Goal: Information Seeking & Learning: Find specific fact

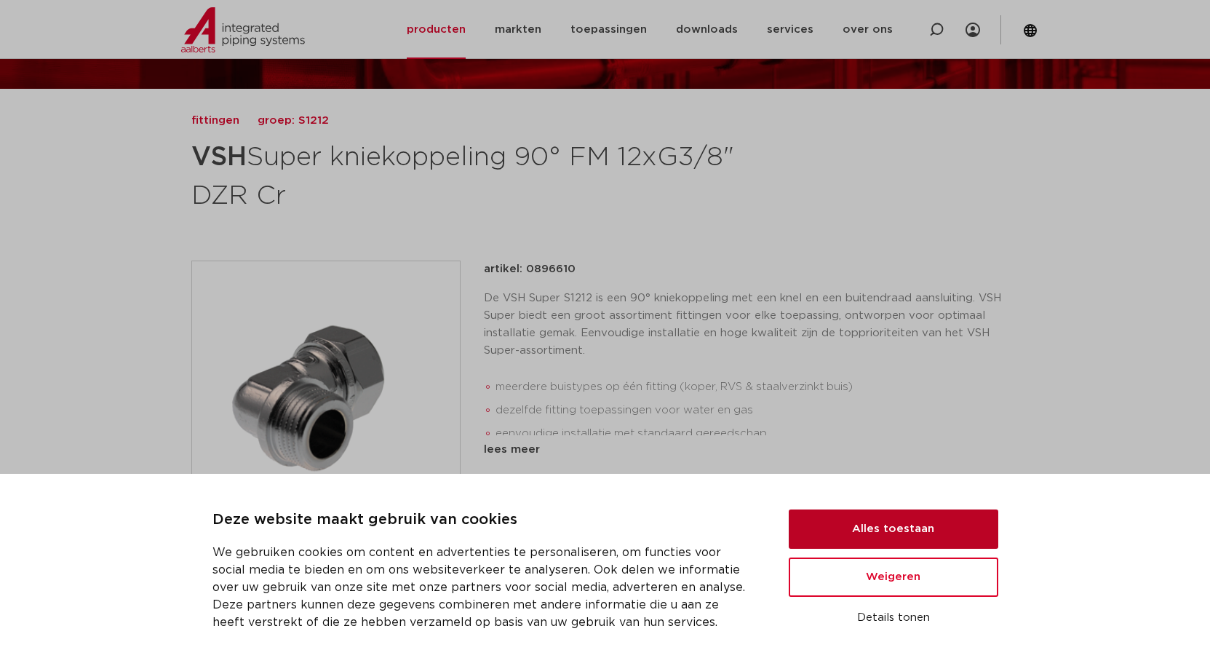
scroll to position [146, 0]
click at [928, 527] on button "Alles toestaan" at bounding box center [894, 528] width 210 height 39
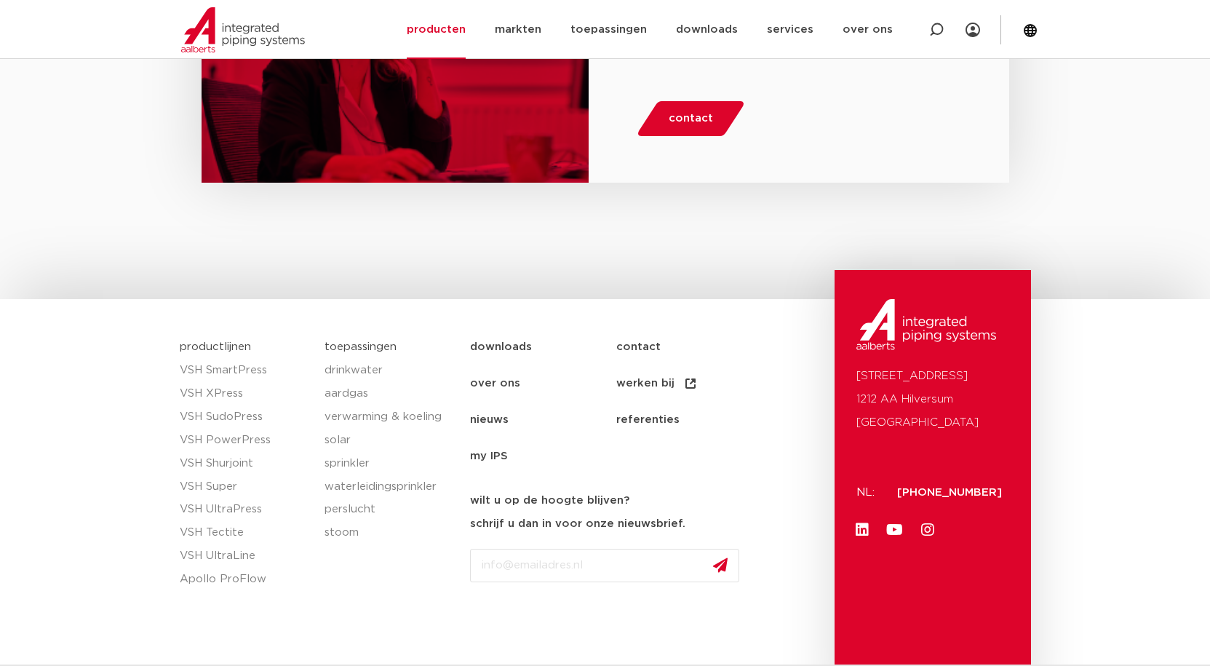
scroll to position [2183, 0]
click at [218, 485] on link "VSH Super" at bounding box center [245, 486] width 131 height 23
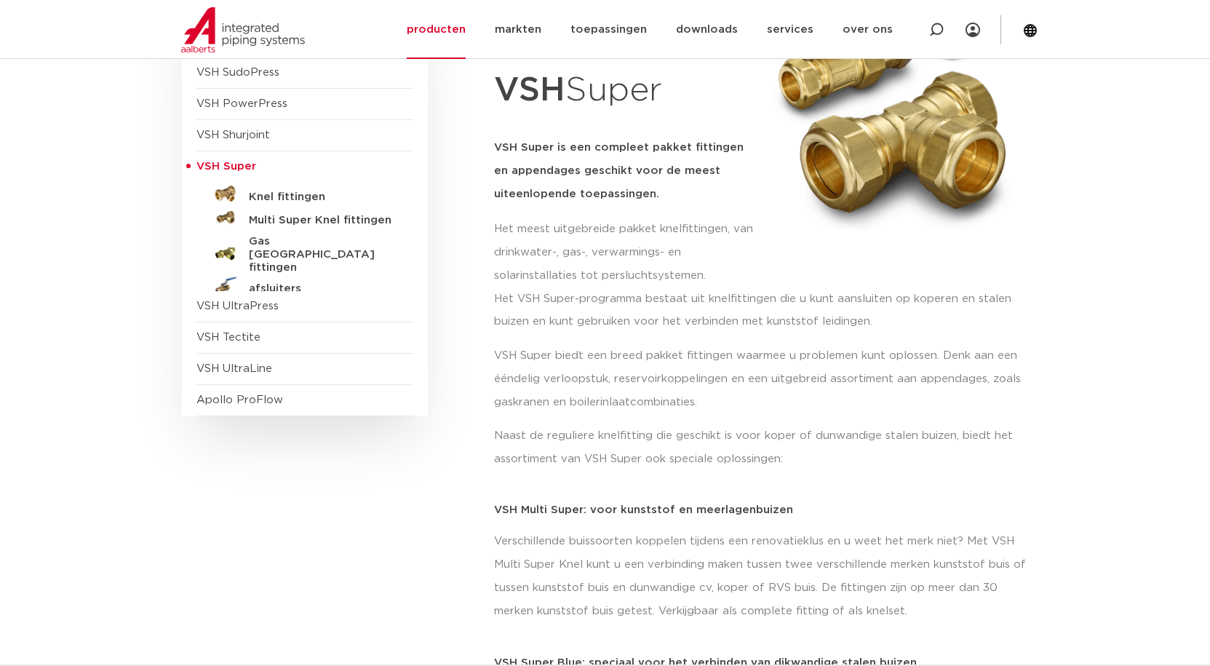
scroll to position [218, 0]
click at [295, 196] on h5 "Knel fittingen" at bounding box center [321, 195] width 144 height 13
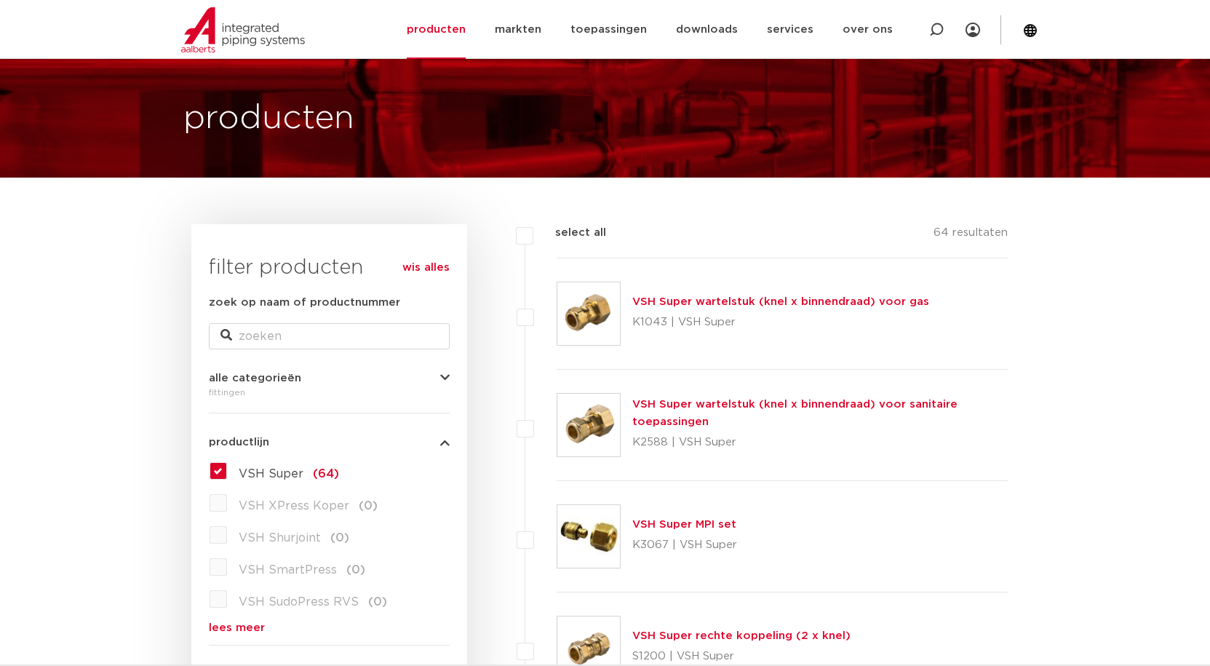
scroll to position [73, 0]
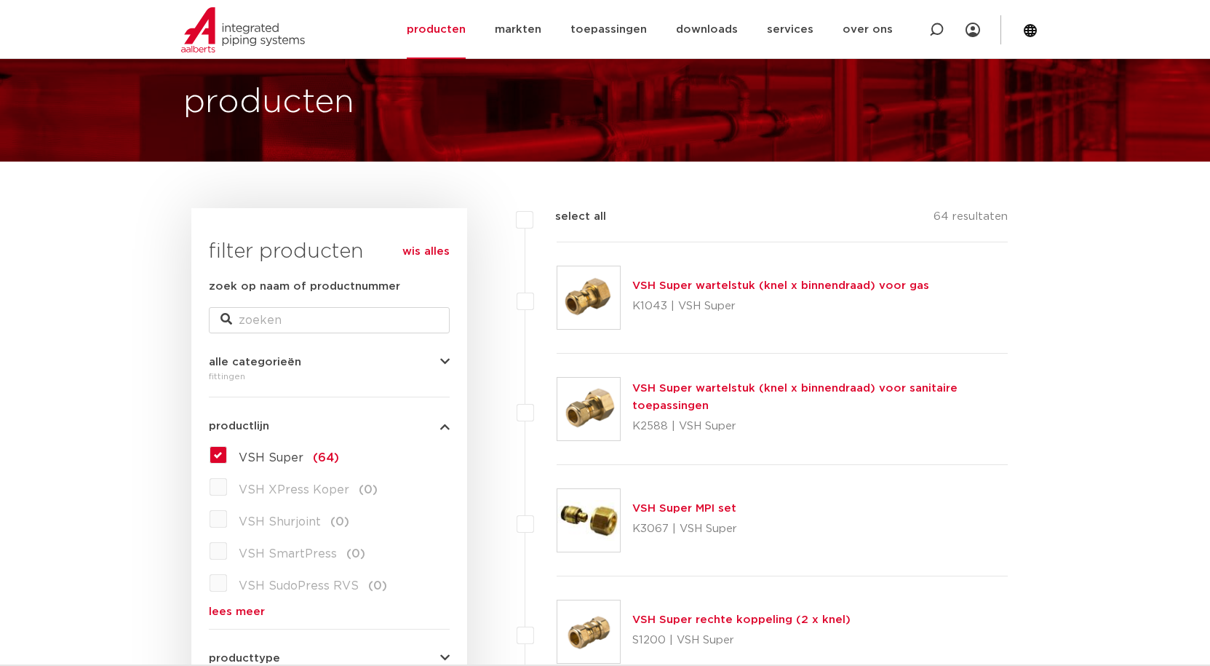
click at [441, 359] on icon "button" at bounding box center [444, 362] width 9 height 11
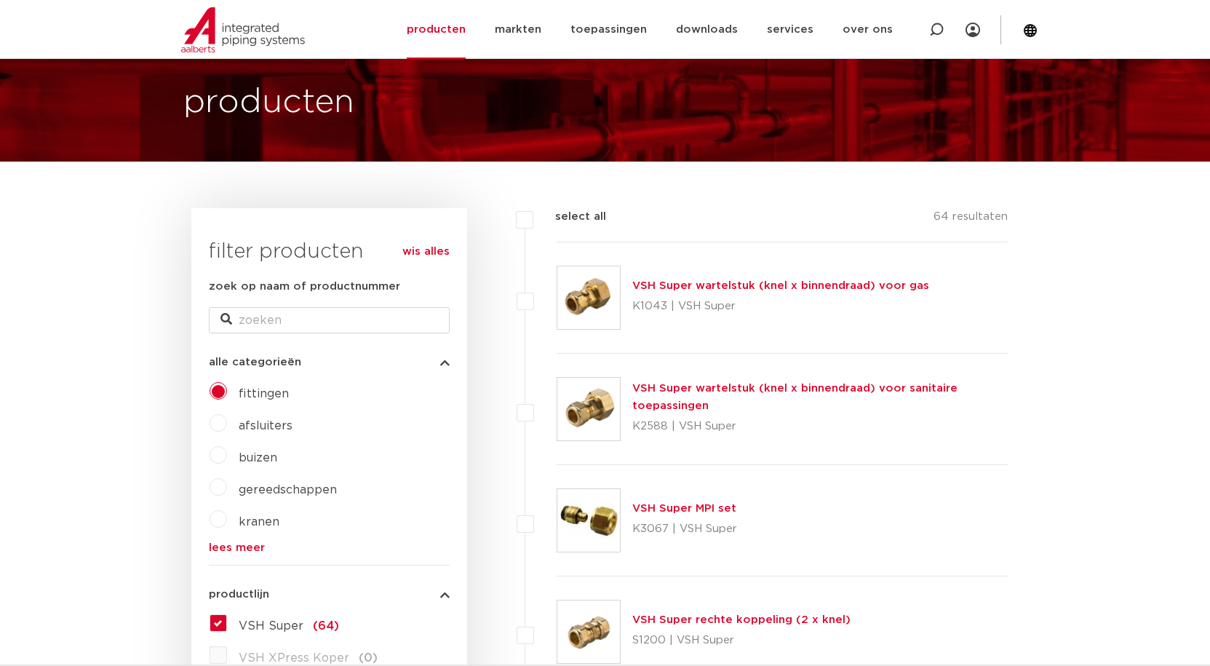
click at [442, 359] on icon "button" at bounding box center [444, 362] width 9 height 11
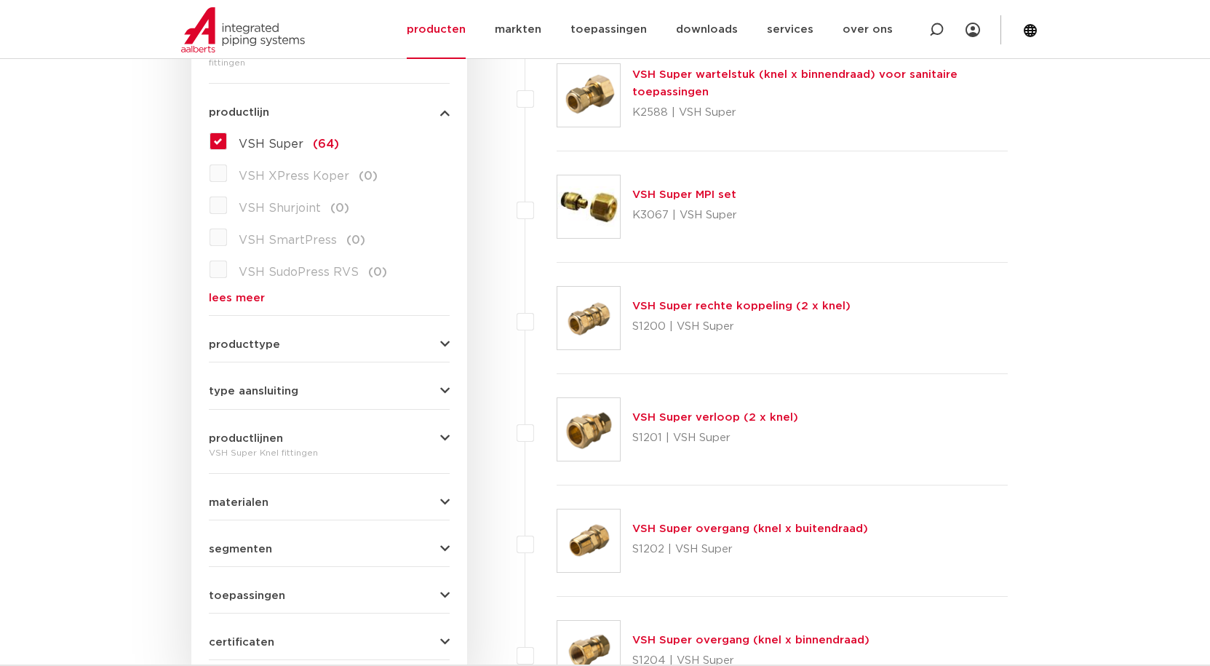
scroll to position [437, 0]
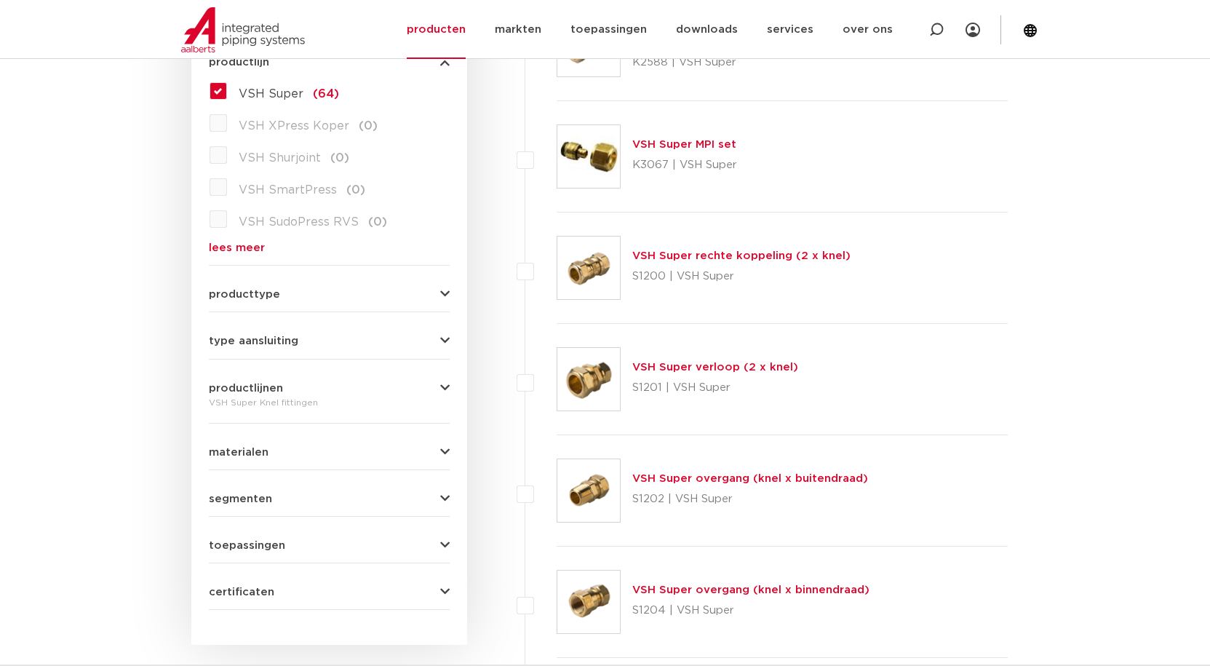
click at [444, 450] on icon "button" at bounding box center [444, 452] width 9 height 11
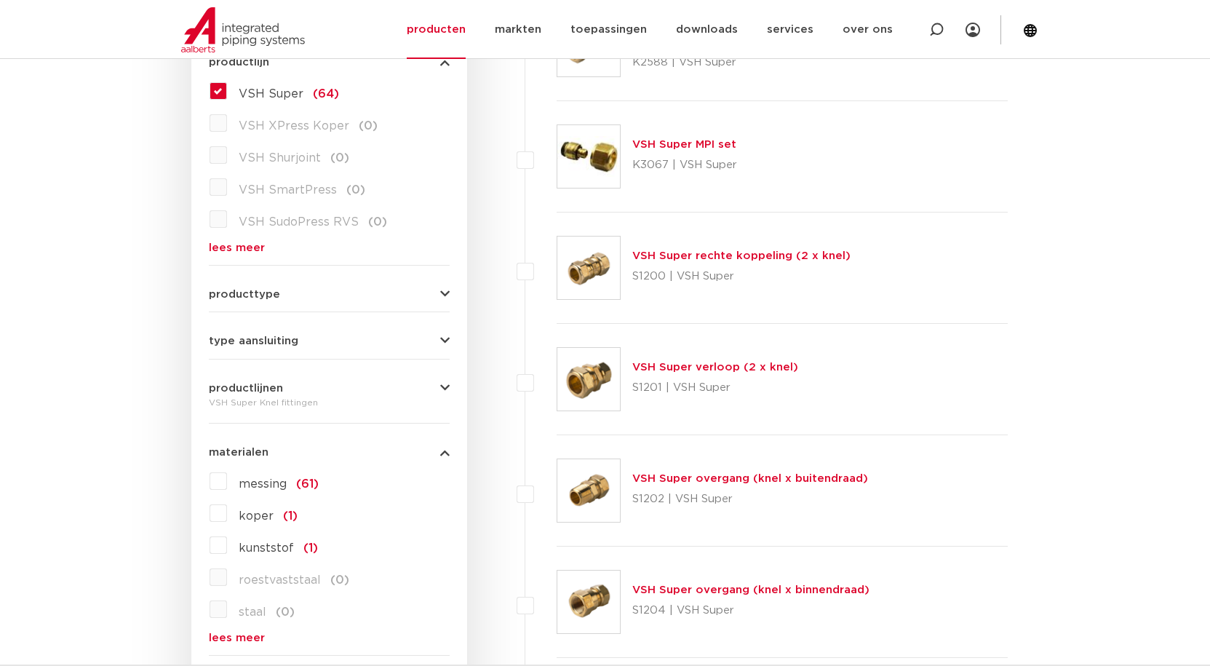
click at [444, 450] on icon "button" at bounding box center [444, 452] width 9 height 11
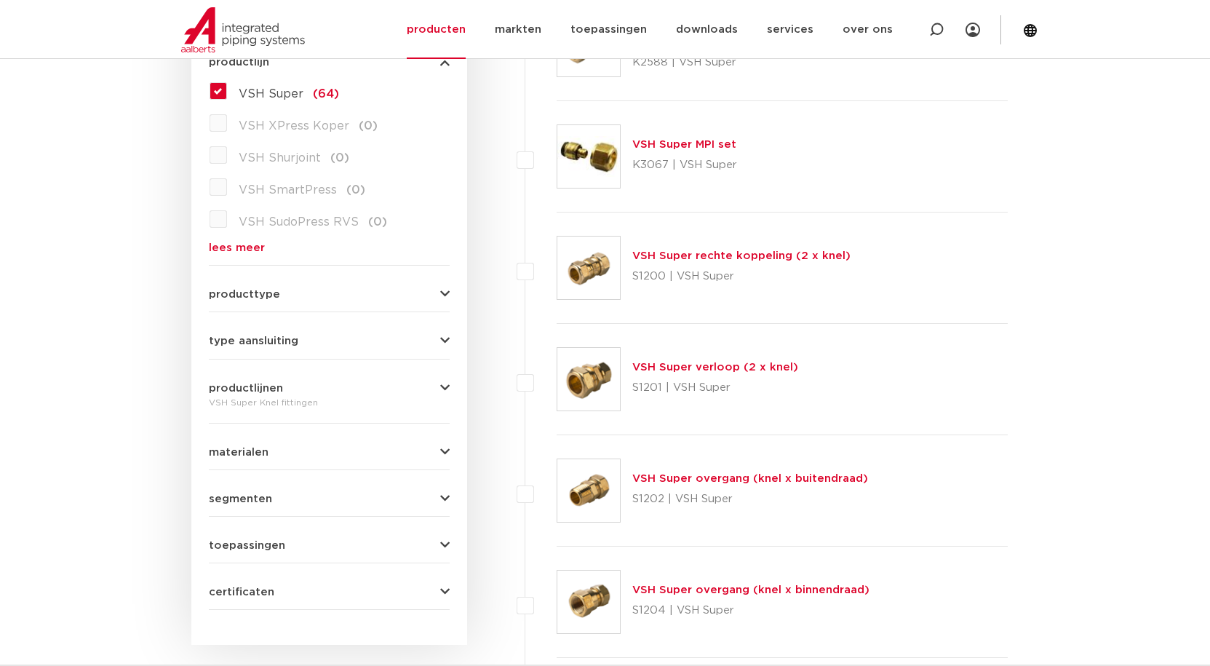
scroll to position [509, 0]
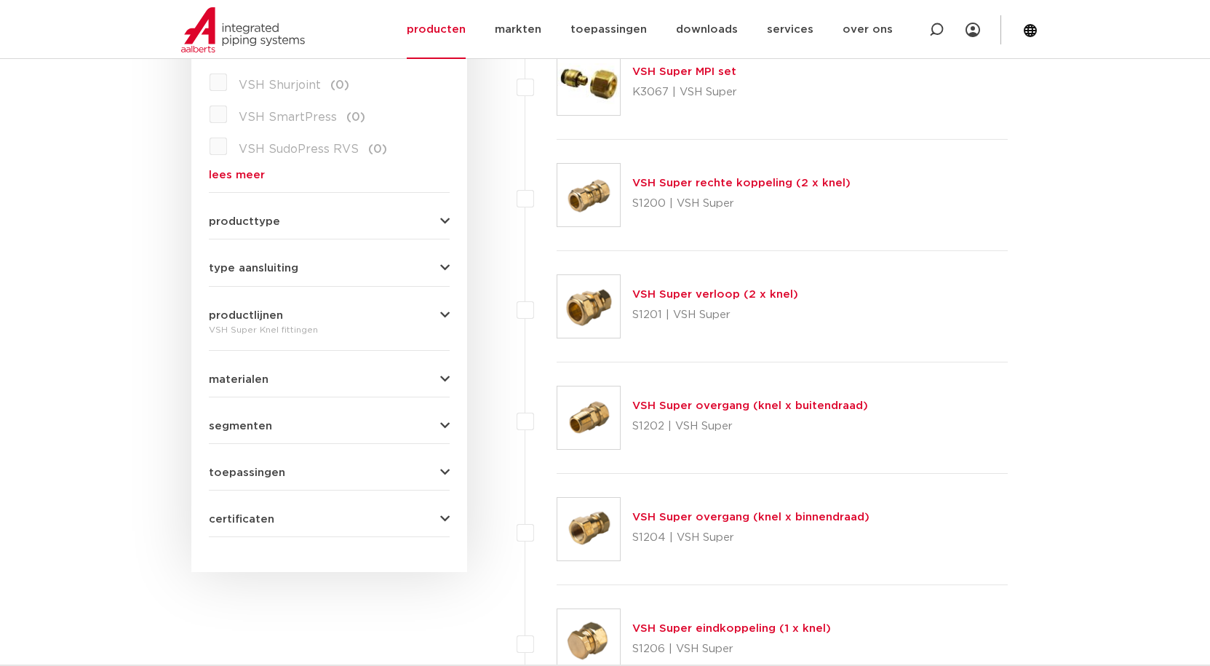
click at [440, 472] on icon "button" at bounding box center [444, 472] width 9 height 11
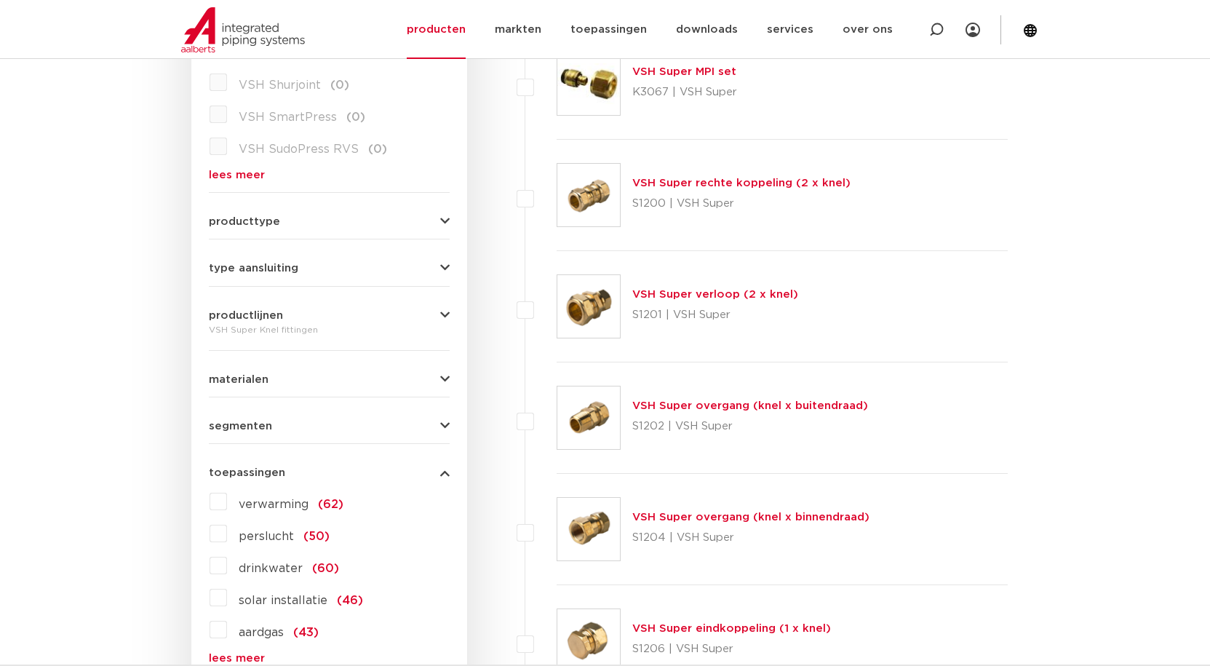
click at [441, 472] on icon "button" at bounding box center [444, 472] width 9 height 11
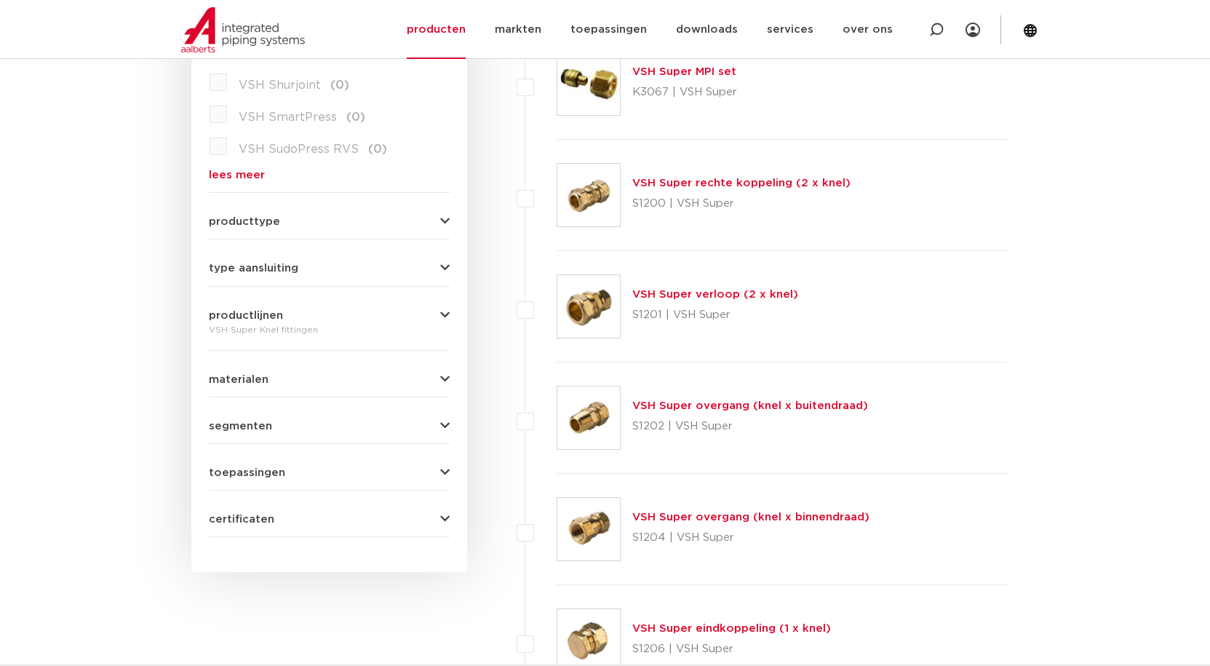
click at [441, 472] on icon "button" at bounding box center [444, 472] width 9 height 11
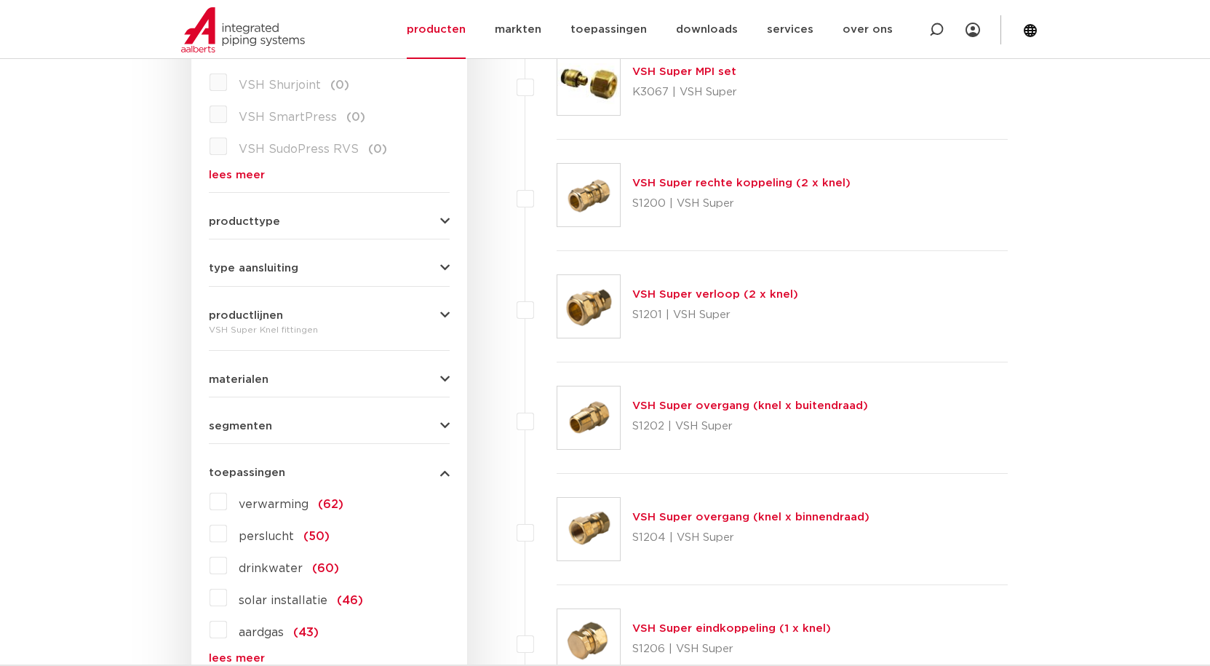
click at [441, 472] on icon "button" at bounding box center [444, 472] width 9 height 11
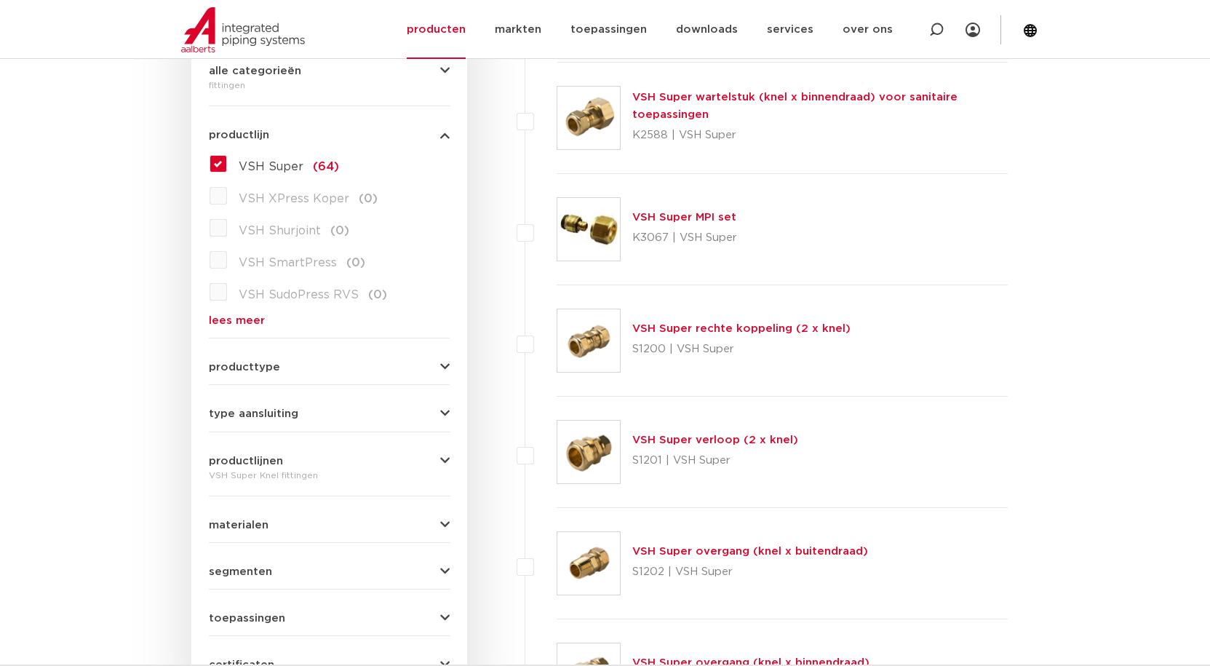
scroll to position [437, 0]
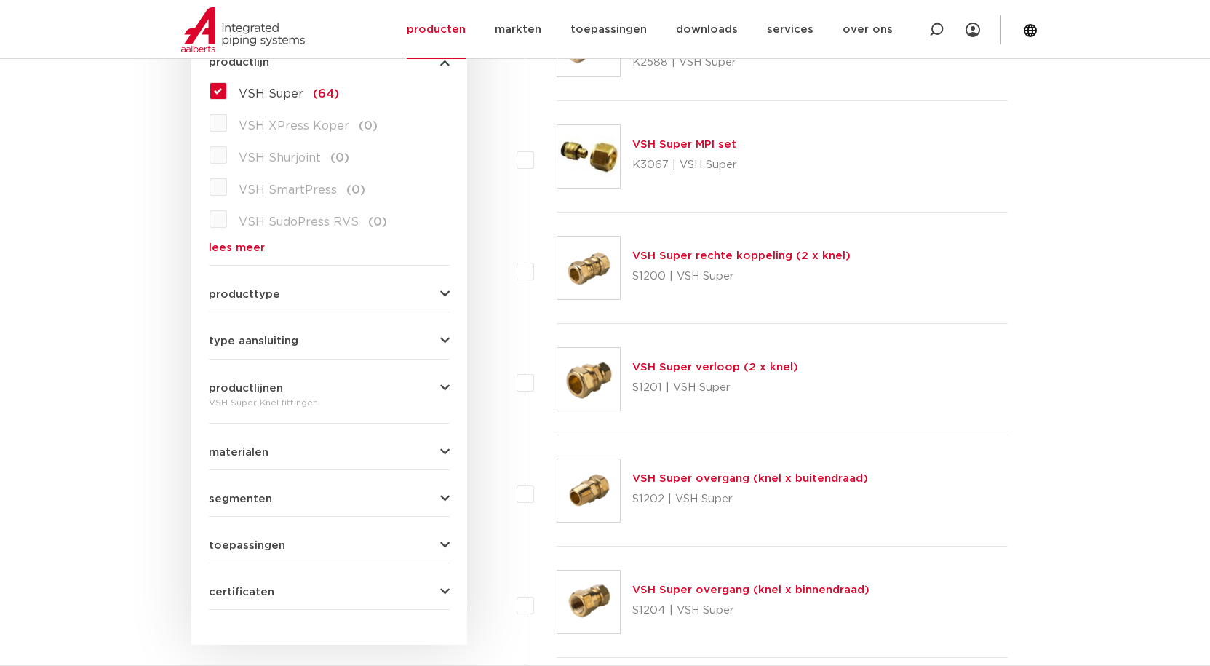
click at [795, 480] on link "VSH Super overgang (knel x buitendraad)" at bounding box center [750, 478] width 236 height 11
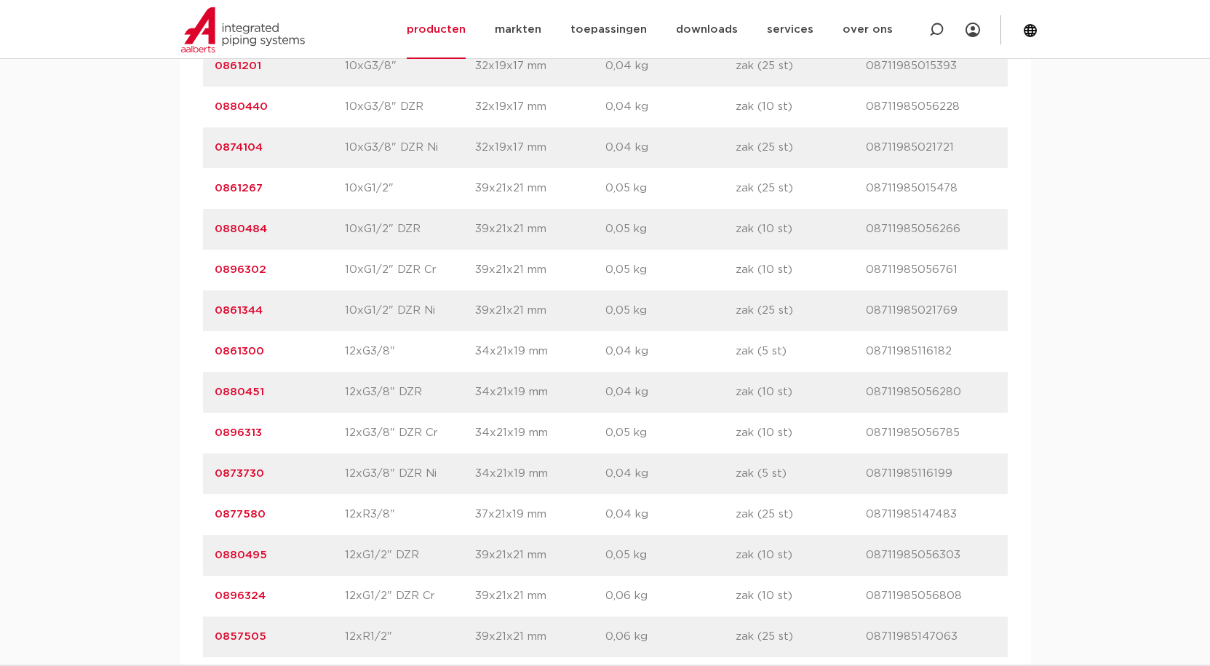
scroll to position [1456, 0]
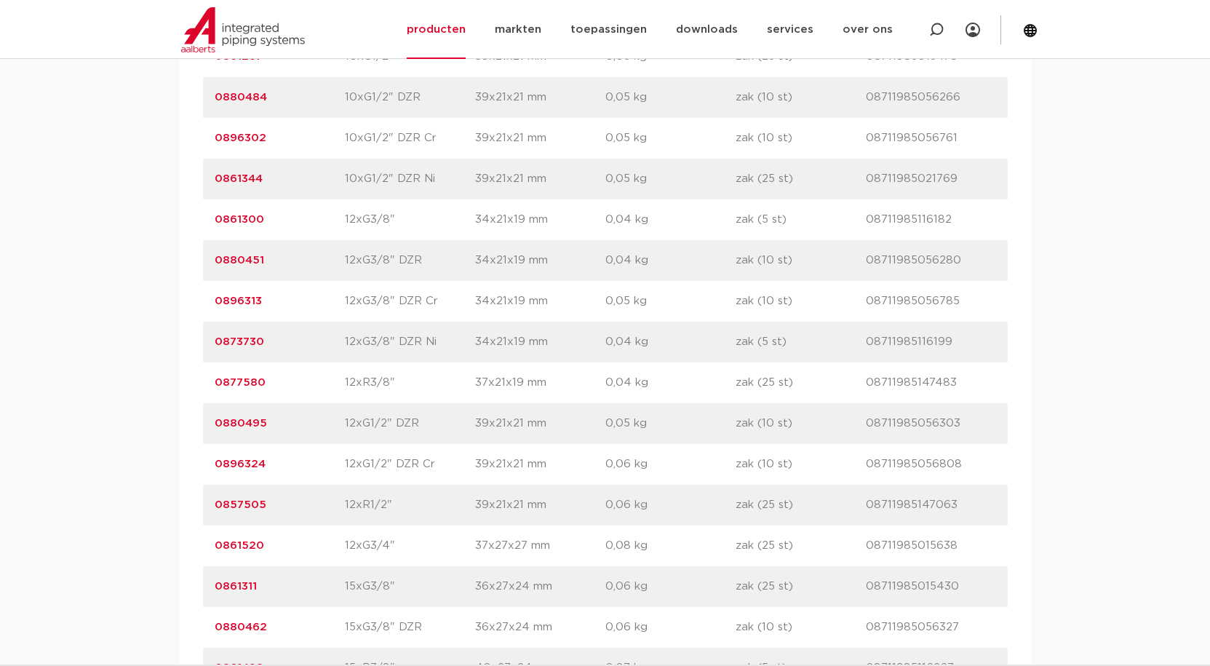
click at [247, 301] on link "0896313" at bounding box center [238, 300] width 47 height 11
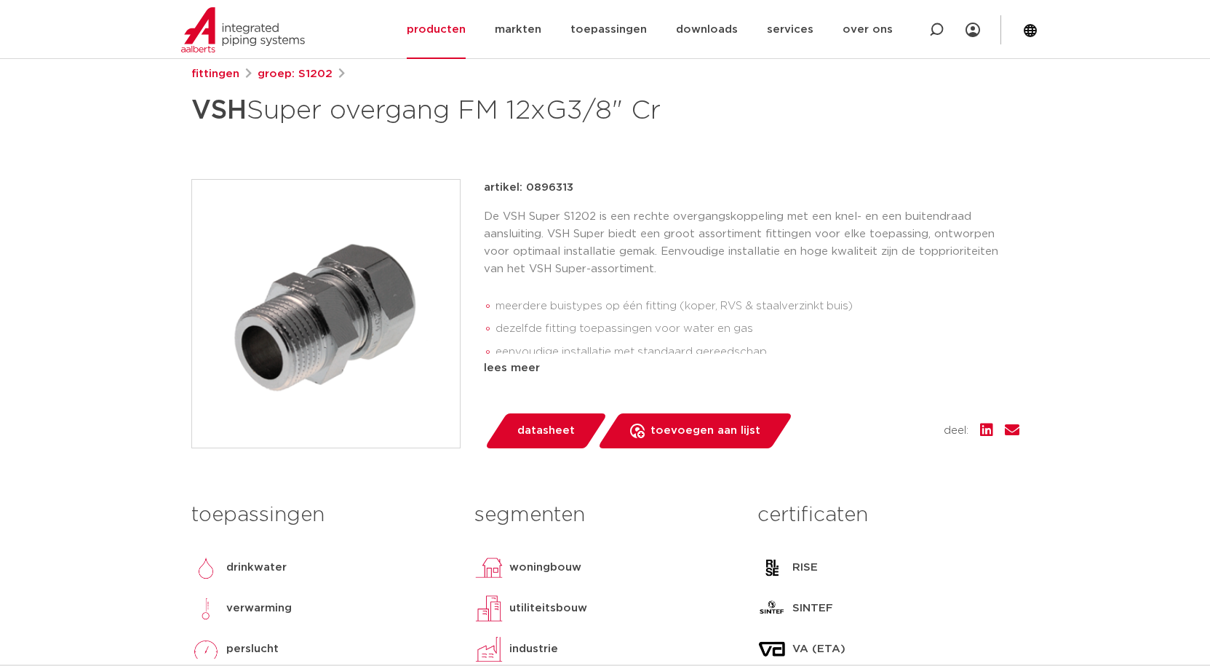
scroll to position [218, 0]
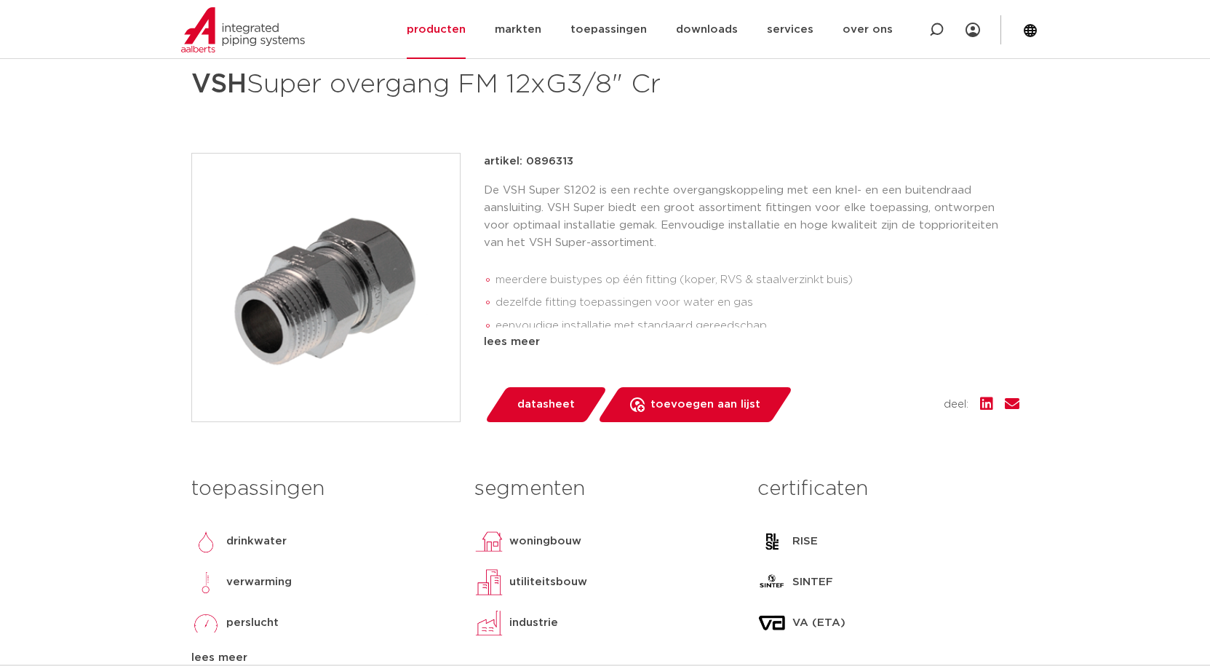
click at [552, 159] on p "artikel: 0896313" at bounding box center [529, 161] width 90 height 17
copy p "0896313"
